Goal: Task Accomplishment & Management: Use online tool/utility

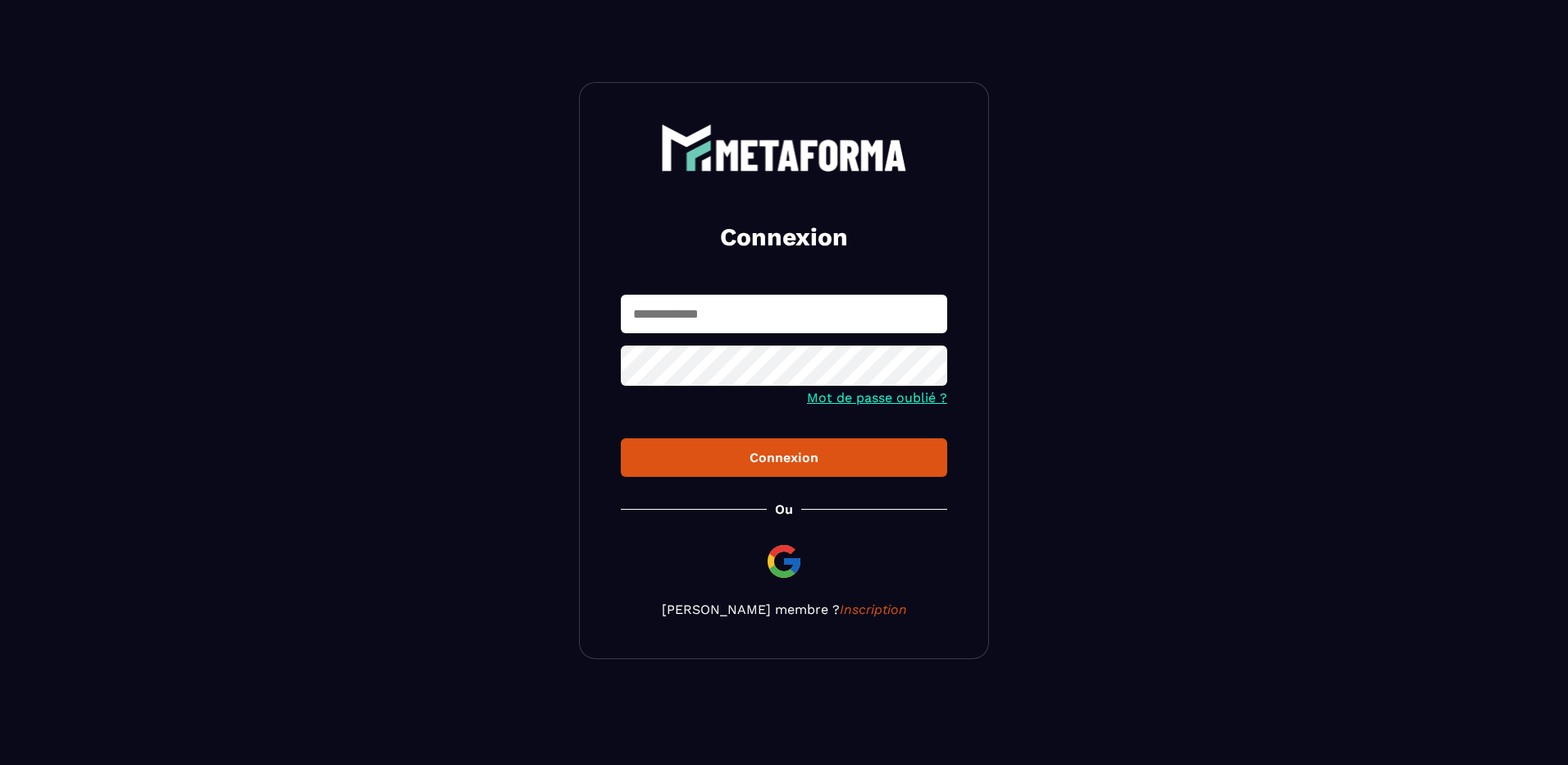
type input "**********"
click at [843, 474] on button "Connexion" at bounding box center [784, 457] width 326 height 38
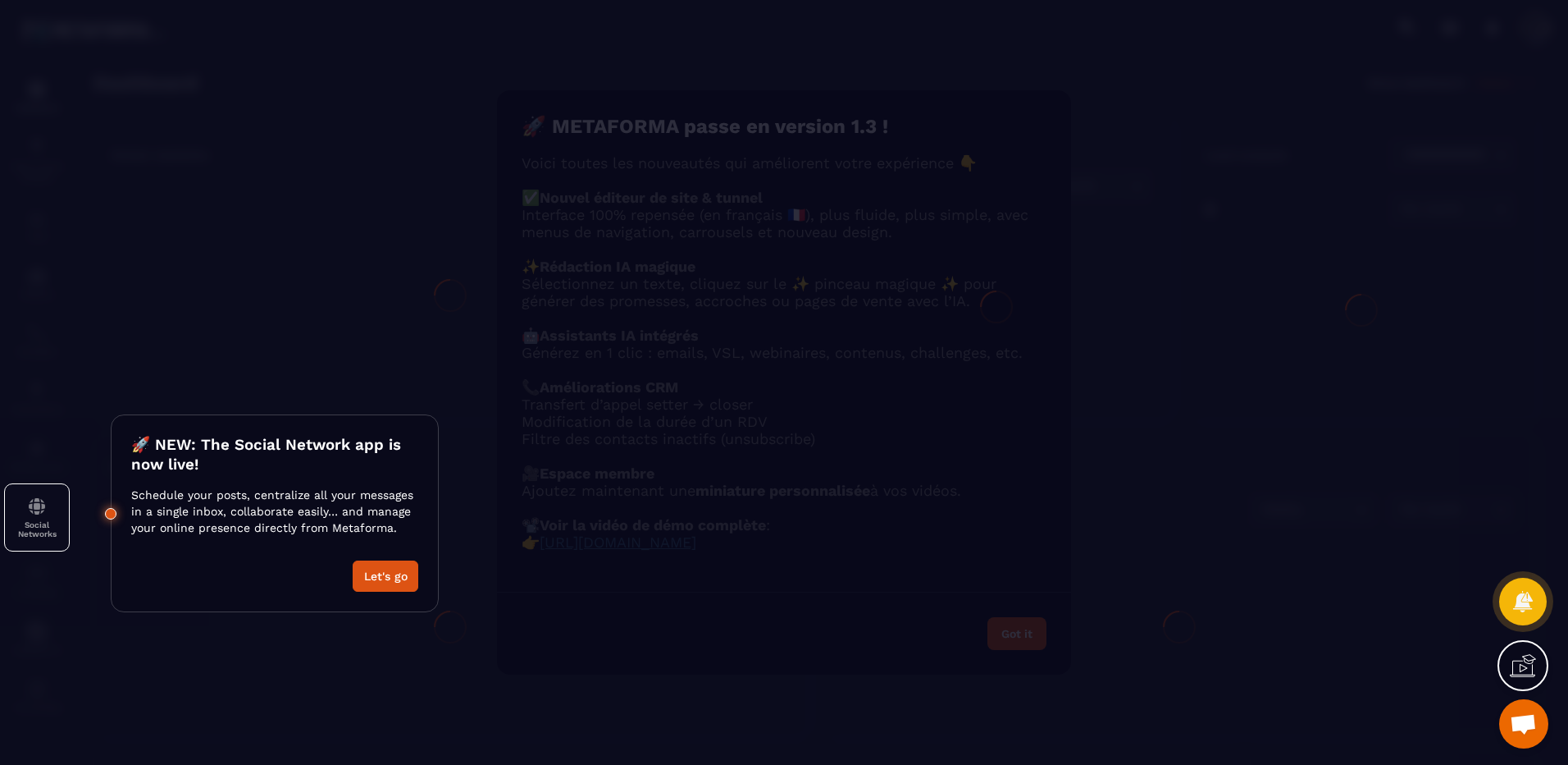
click at [1378, 391] on div at bounding box center [784, 382] width 1568 height 765
click at [1408, 309] on div "Modal window" at bounding box center [784, 382] width 1568 height 765
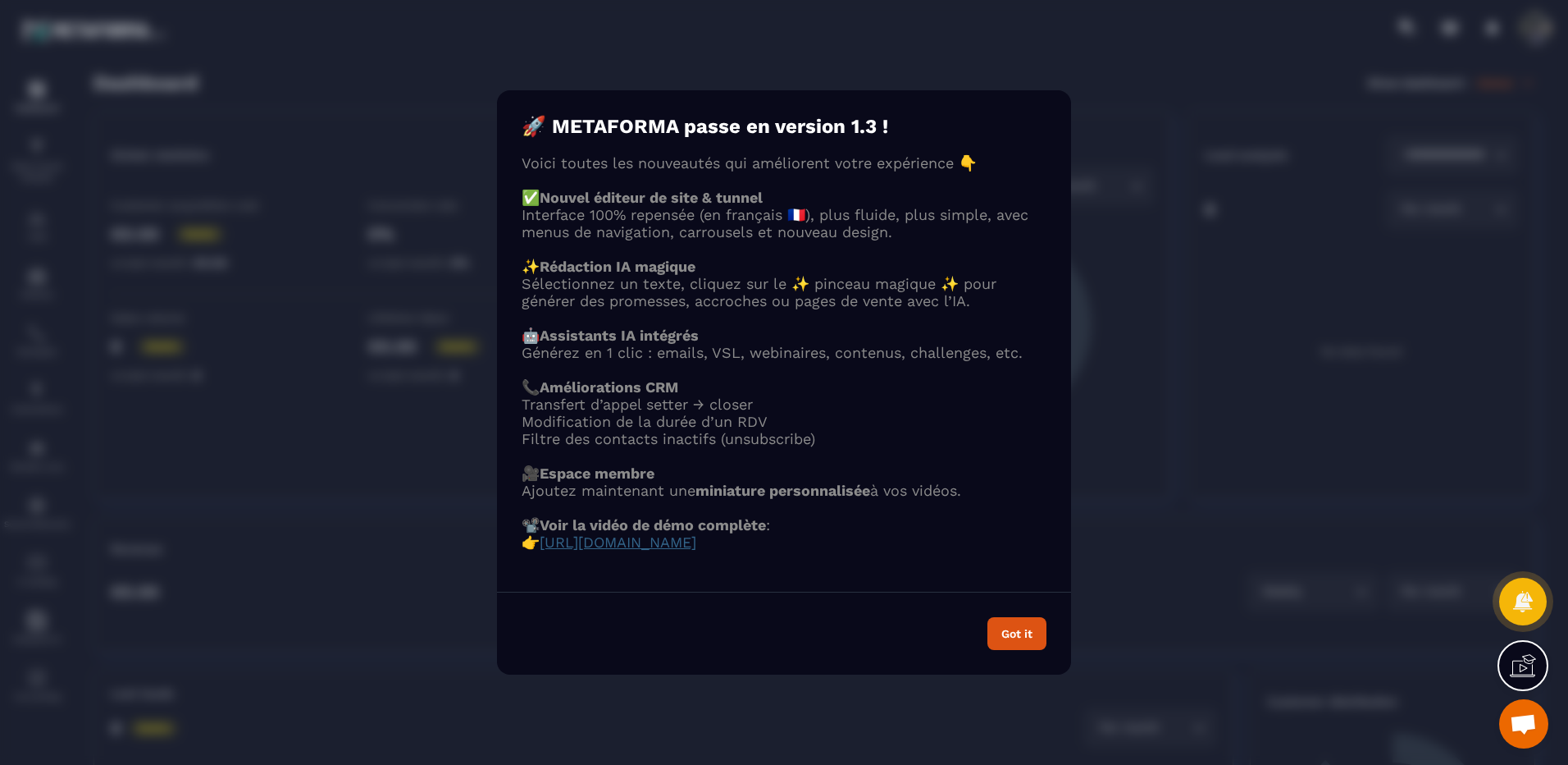
click at [1526, 664] on icon at bounding box center [1523, 665] width 26 height 26
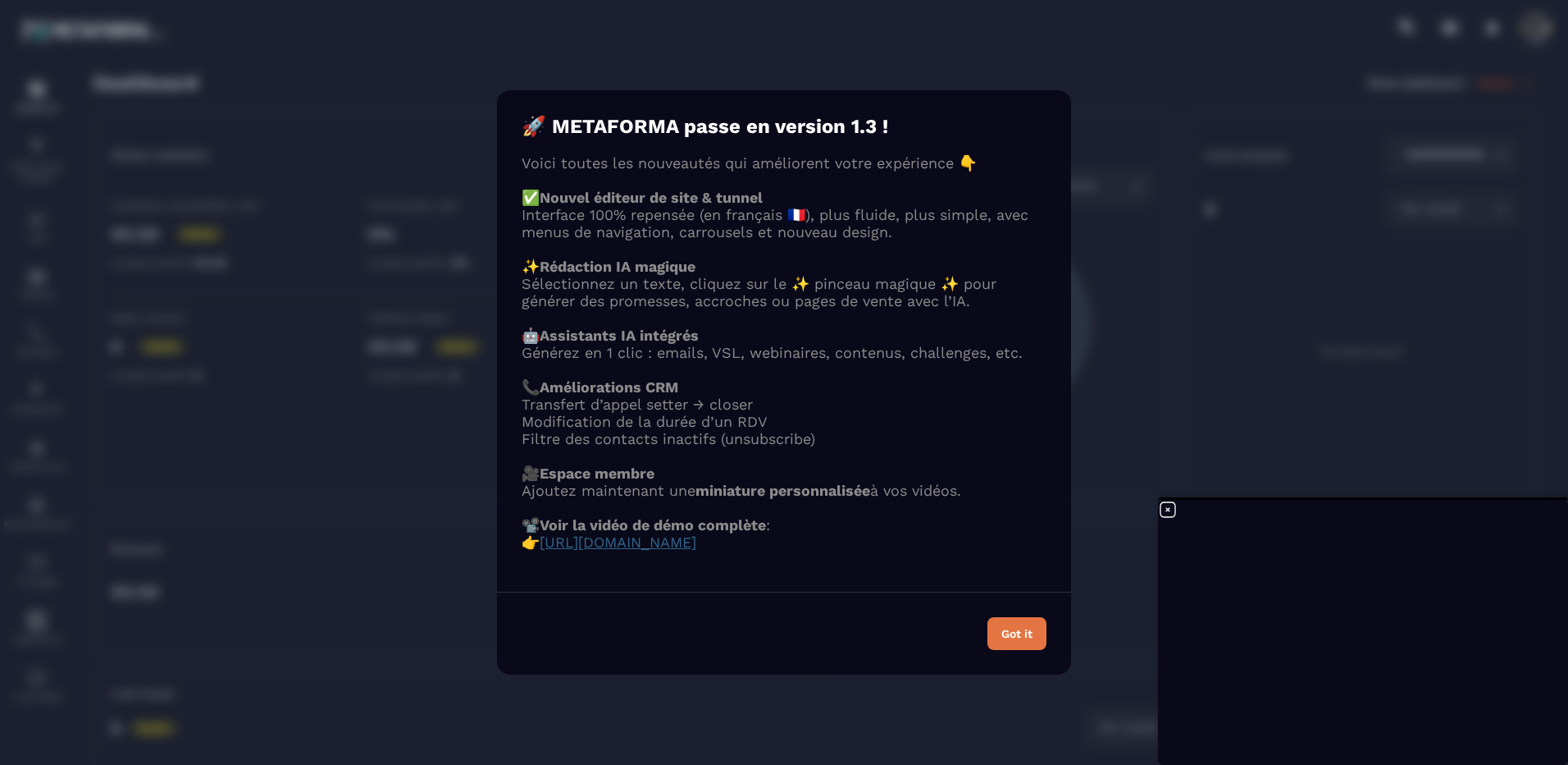
click at [1009, 650] on button "Got it" at bounding box center [1017, 633] width 59 height 32
